Goal: Task Accomplishment & Management: Use online tool/utility

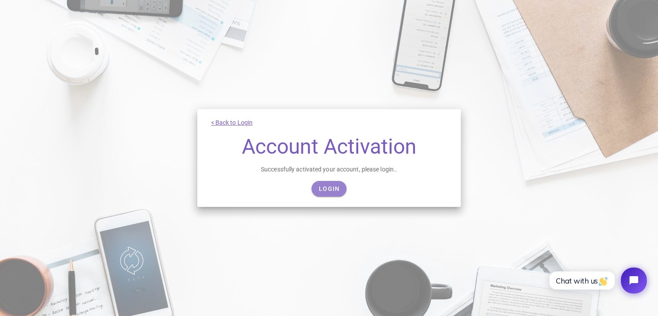
click at [330, 187] on span "Login" at bounding box center [328, 188] width 21 height 7
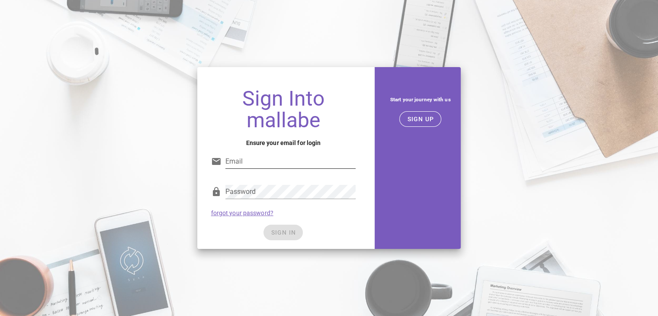
click at [320, 163] on input "Email" at bounding box center [290, 161] width 131 height 14
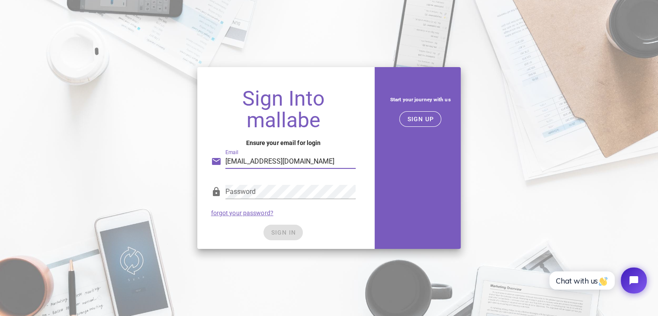
type input "[EMAIL_ADDRESS][DOMAIN_NAME]"
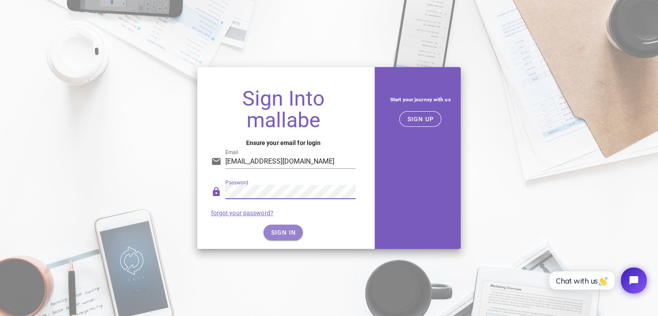
click at [282, 235] on span "SIGN IN" at bounding box center [283, 232] width 26 height 7
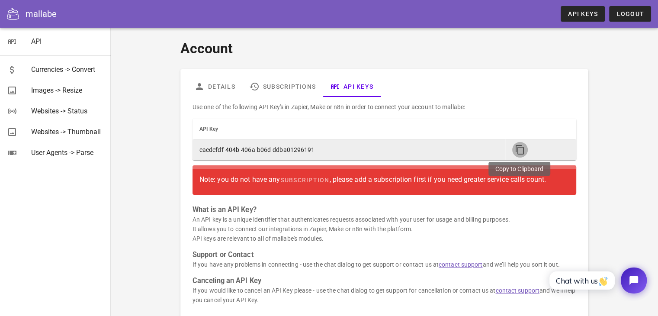
click at [521, 151] on icon "button" at bounding box center [520, 149] width 10 height 10
click at [253, 147] on td "eaedefdf-404b-406a-b06d-ddba01296191" at bounding box center [348, 149] width 313 height 21
copy table "API Key"
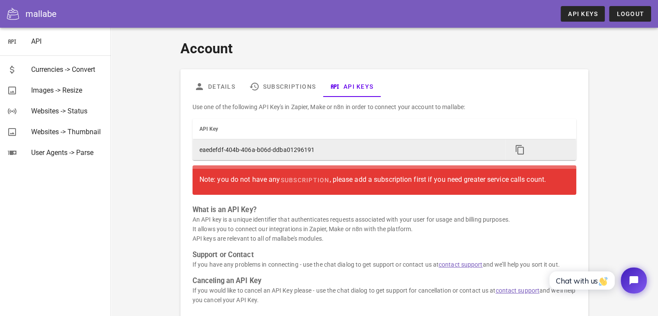
click at [285, 151] on td "eaedefdf-404b-406a-b06d-ddba01296191" at bounding box center [348, 149] width 313 height 21
click at [266, 151] on td "eaedefdf-404b-406a-b06d-ddba01296191" at bounding box center [348, 149] width 313 height 21
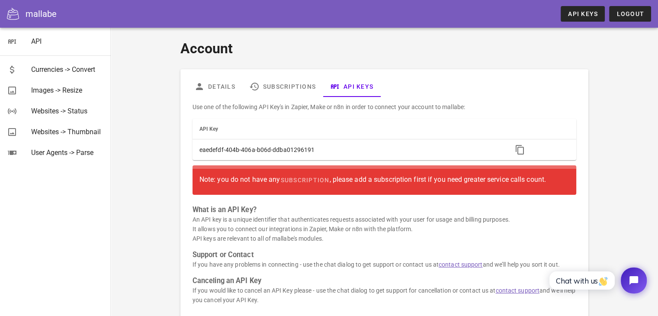
click at [163, 163] on div "Account Details Subscriptions API Keys Use one of the following API Key's in Za…" at bounding box center [384, 181] width 502 height 296
click at [291, 82] on link "Subscriptions" at bounding box center [282, 86] width 80 height 21
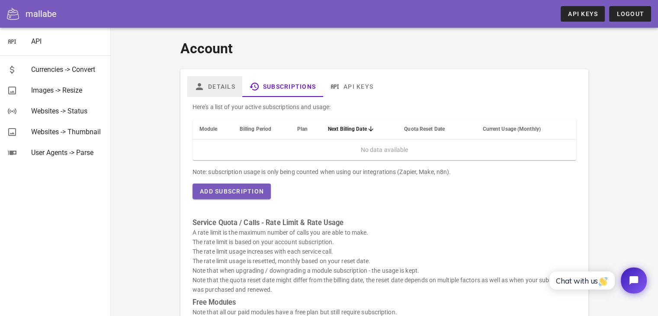
click at [213, 90] on link "Details" at bounding box center [214, 86] width 55 height 21
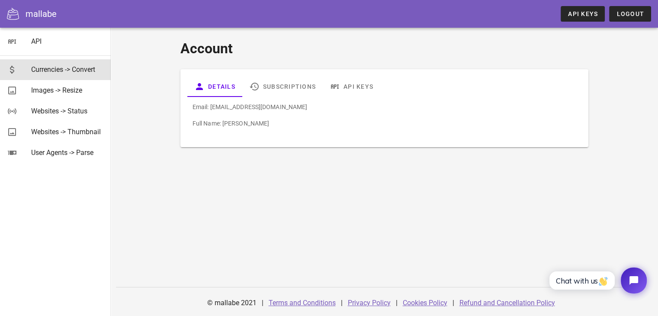
click at [58, 68] on div "Currencies -> Convert" at bounding box center [67, 69] width 73 height 8
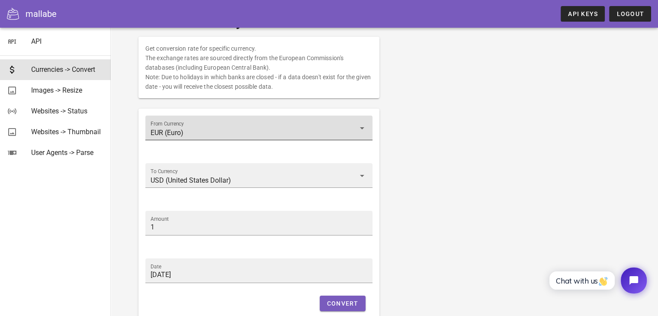
scroll to position [73, 0]
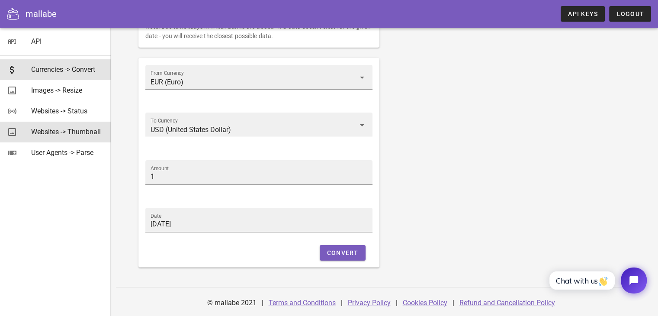
click at [45, 133] on div "Websites -> Thumbnail" at bounding box center [67, 132] width 73 height 8
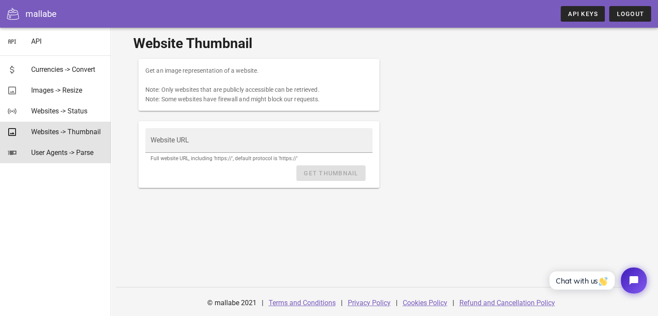
click at [74, 147] on div "User Agents -> Parse" at bounding box center [67, 152] width 73 height 19
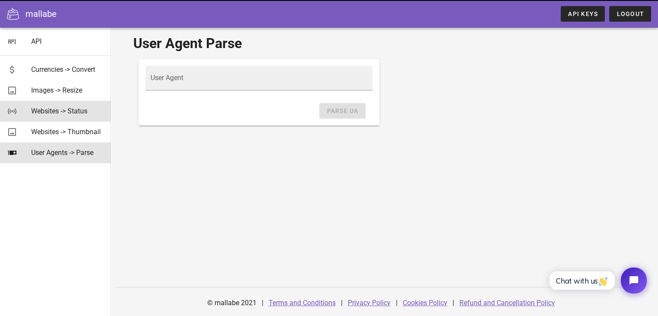
click at [58, 108] on div "Websites -> Status" at bounding box center [67, 111] width 73 height 8
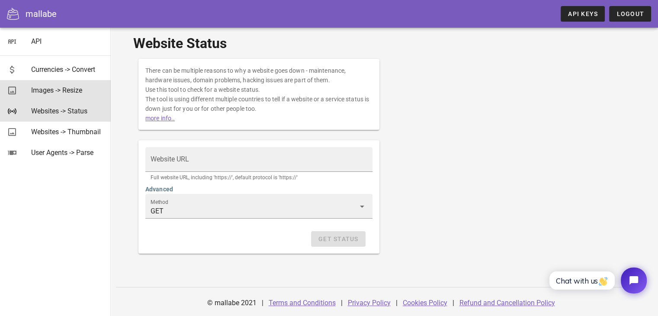
click at [66, 85] on div "Images -> Resize" at bounding box center [67, 90] width 73 height 19
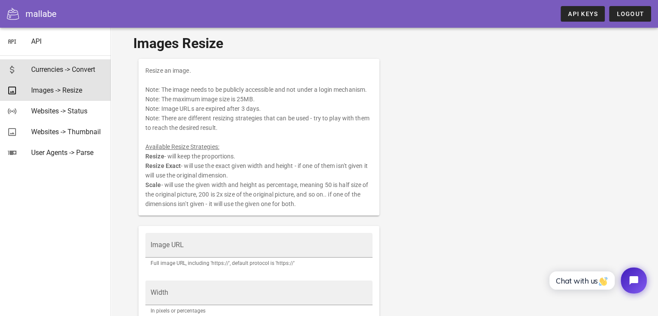
click at [66, 67] on div "Currencies -> Convert" at bounding box center [67, 69] width 73 height 8
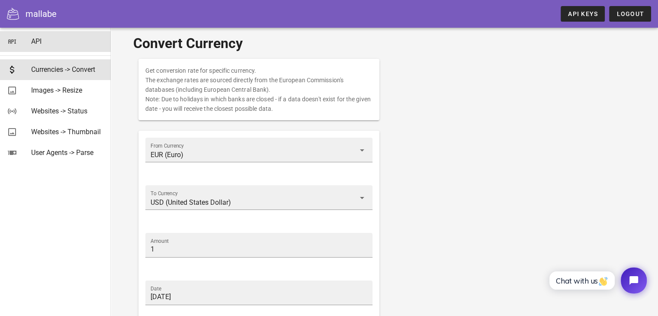
click at [36, 43] on div "API" at bounding box center [67, 41] width 73 height 8
